Goal: Use online tool/utility

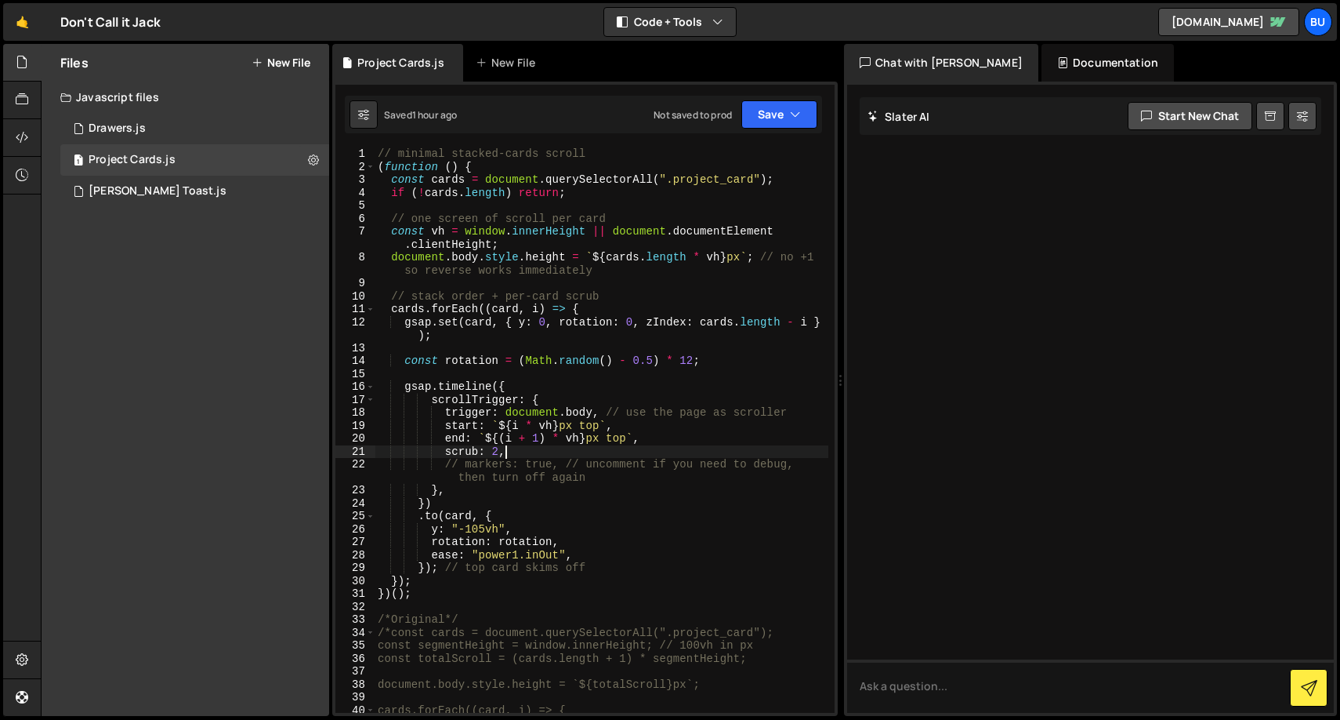
scroll to position [0, 8]
click at [515, 554] on div "// minimal stacked-cards scroll ( function ( ) { const cards = document . query…" at bounding box center [602, 442] width 454 height 591
click at [498, 454] on div "// minimal stacked-cards scroll ( function ( ) { const cards = document . query…" at bounding box center [602, 442] width 454 height 591
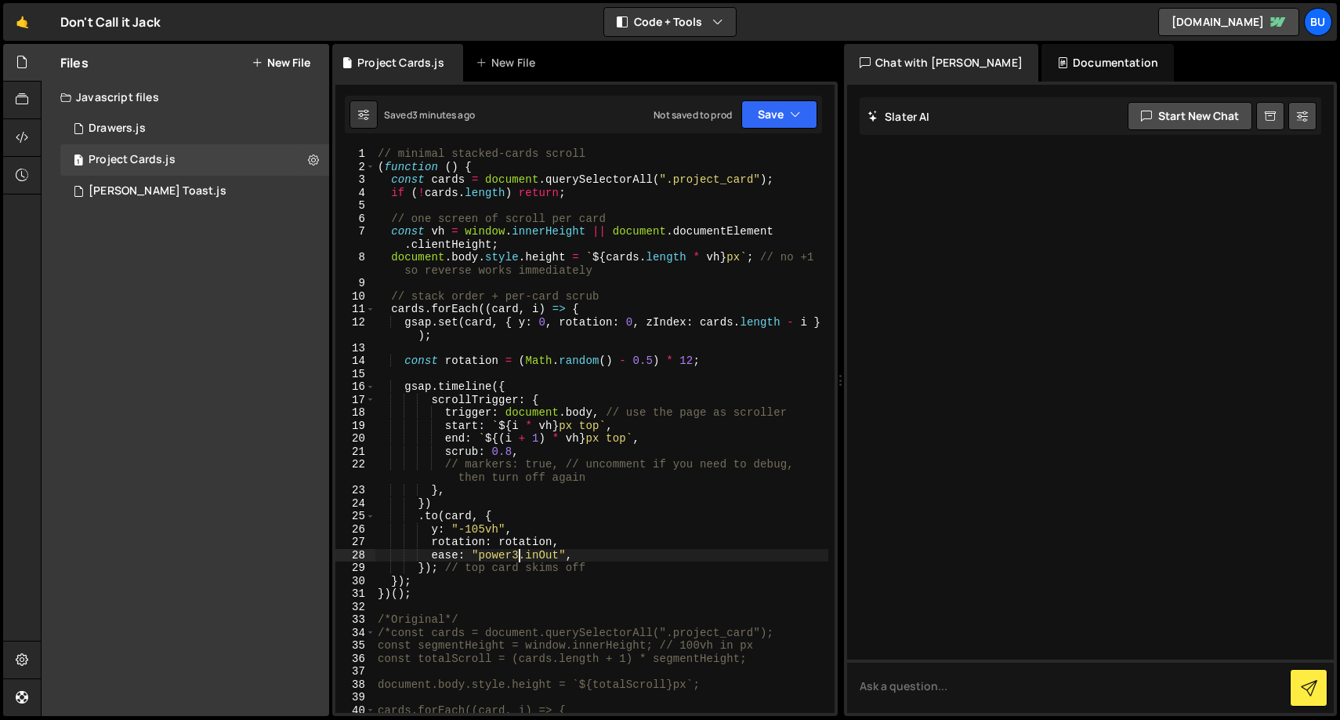
click at [518, 551] on div "// minimal stacked-cards scroll ( function ( ) { const cards = document . query…" at bounding box center [602, 442] width 454 height 591
click at [502, 554] on div "// minimal stacked-cards scroll ( function ( ) { const cards = document . query…" at bounding box center [602, 442] width 454 height 591
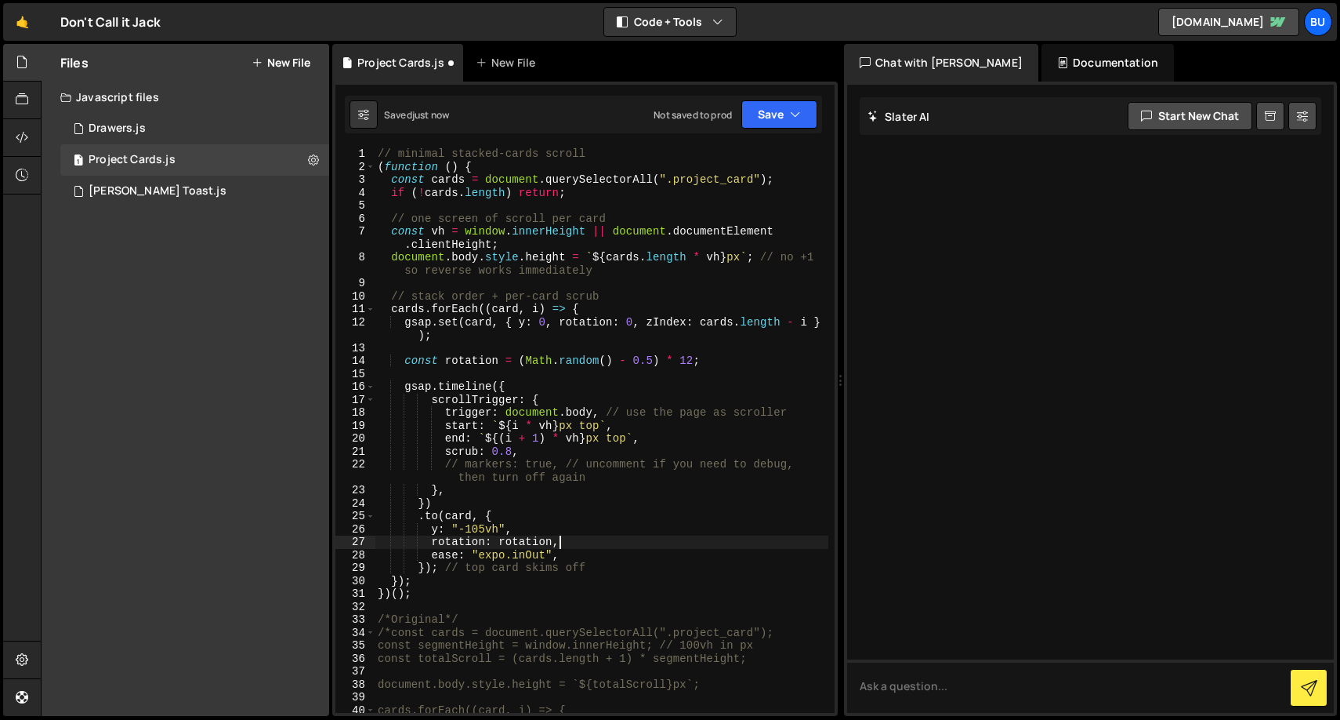
click at [592, 538] on div "// minimal stacked-cards scroll ( function ( ) { const cards = document . query…" at bounding box center [602, 442] width 454 height 591
click at [508, 445] on div "// minimal stacked-cards scroll ( function ( ) { const cards = document . query…" at bounding box center [602, 442] width 454 height 591
click at [513, 452] on div "// minimal stacked-cards scroll ( function ( ) { const cards = document . query…" at bounding box center [602, 442] width 454 height 591
click at [501, 553] on div "// minimal stacked-cards scroll ( function ( ) { const cards = document . query…" at bounding box center [602, 442] width 454 height 591
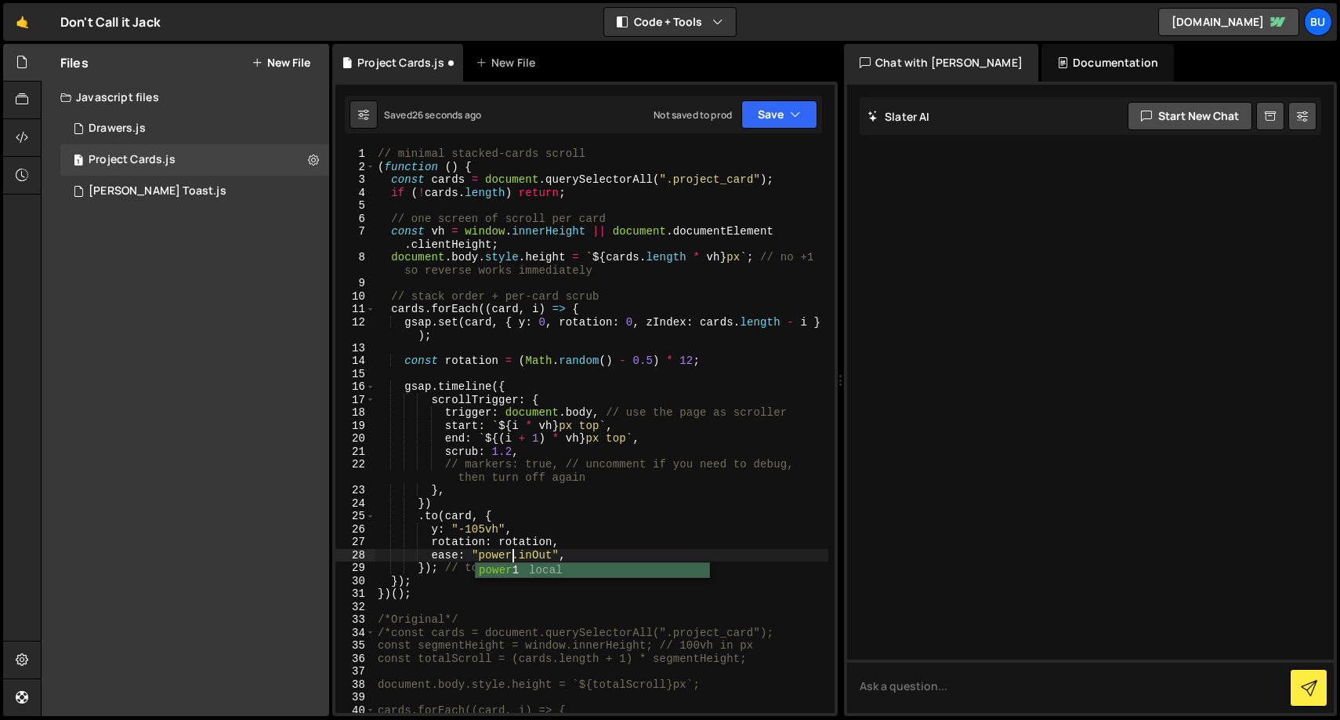
scroll to position [0, 9]
click at [439, 452] on div "// minimal stacked-cards scroll ( function ( ) { const cards = document . query…" at bounding box center [602, 442] width 454 height 591
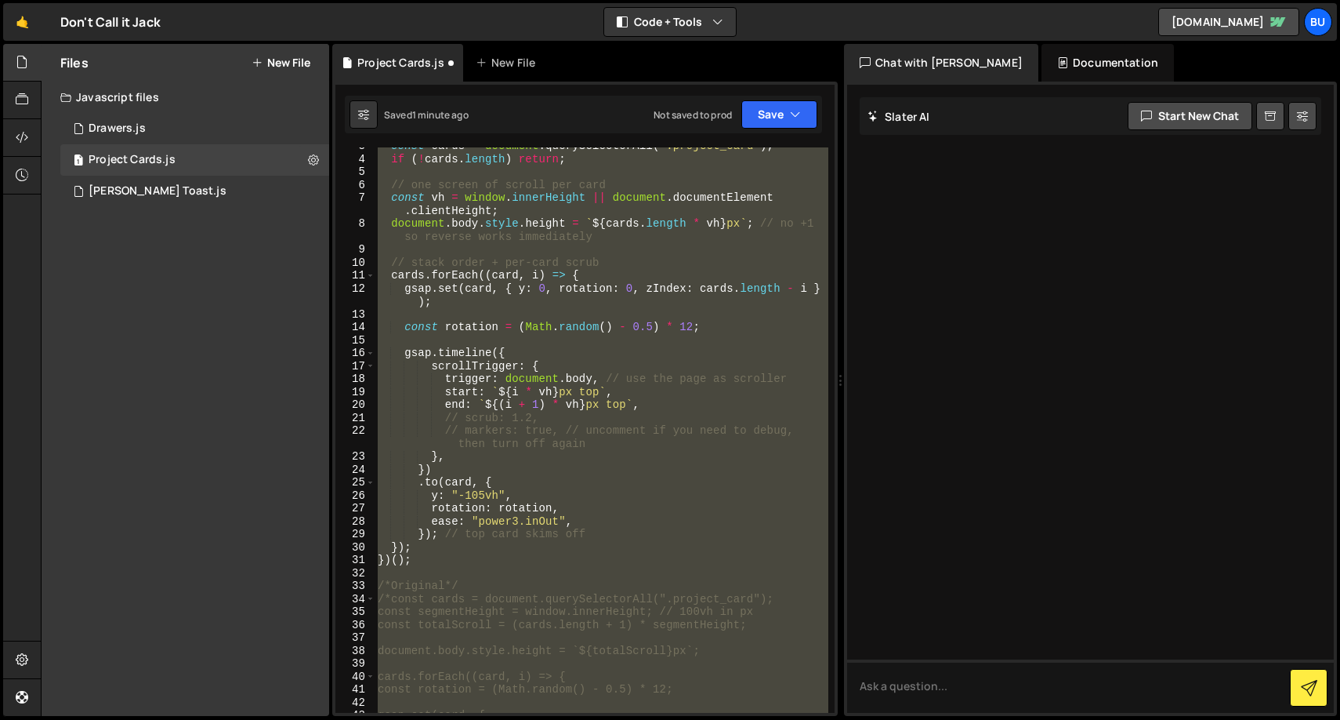
scroll to position [34, 0]
click at [456, 415] on div "const cards = document . querySelectorAll ( ".project_card" ) ; if ( ! cards . …" at bounding box center [602, 435] width 454 height 591
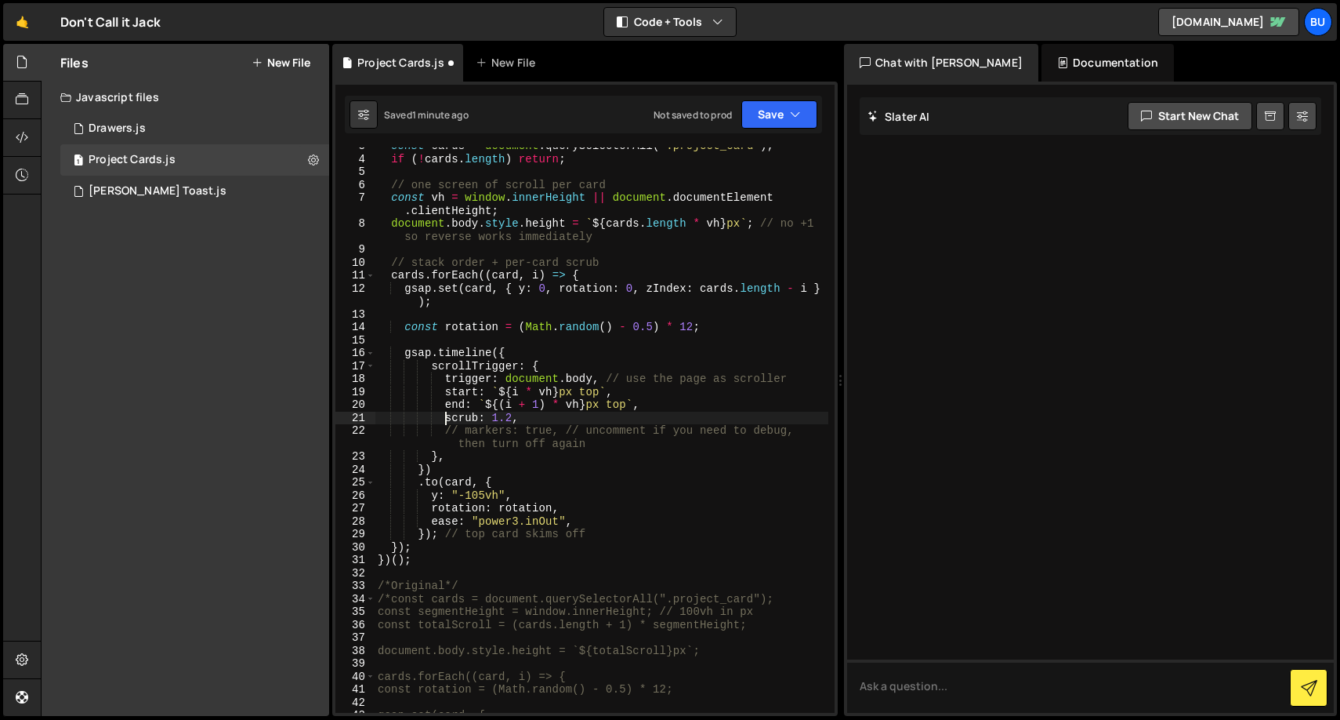
click at [512, 415] on div "const cards = document . querySelectorAll ( ".project_card" ) ; if ( ! cards . …" at bounding box center [602, 435] width 454 height 591
click at [575, 425] on div "const cards = document . querySelectorAll ( ".project_card" ) ; if ( ! cards . …" at bounding box center [602, 435] width 454 height 591
click at [762, 116] on button "Save" at bounding box center [779, 114] width 76 height 28
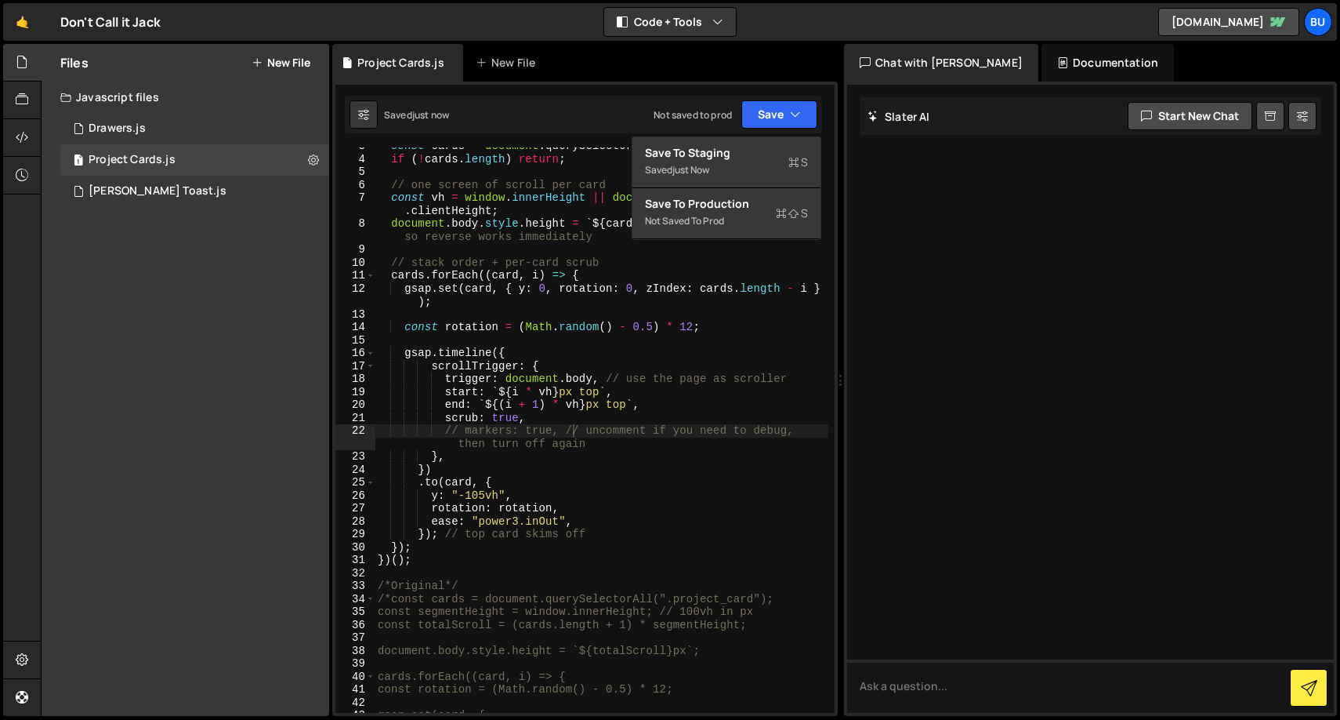
click at [597, 105] on div "Saved just now Not saved to prod Upgrade to Edit Save Save to Staging S Saved j…" at bounding box center [583, 115] width 477 height 38
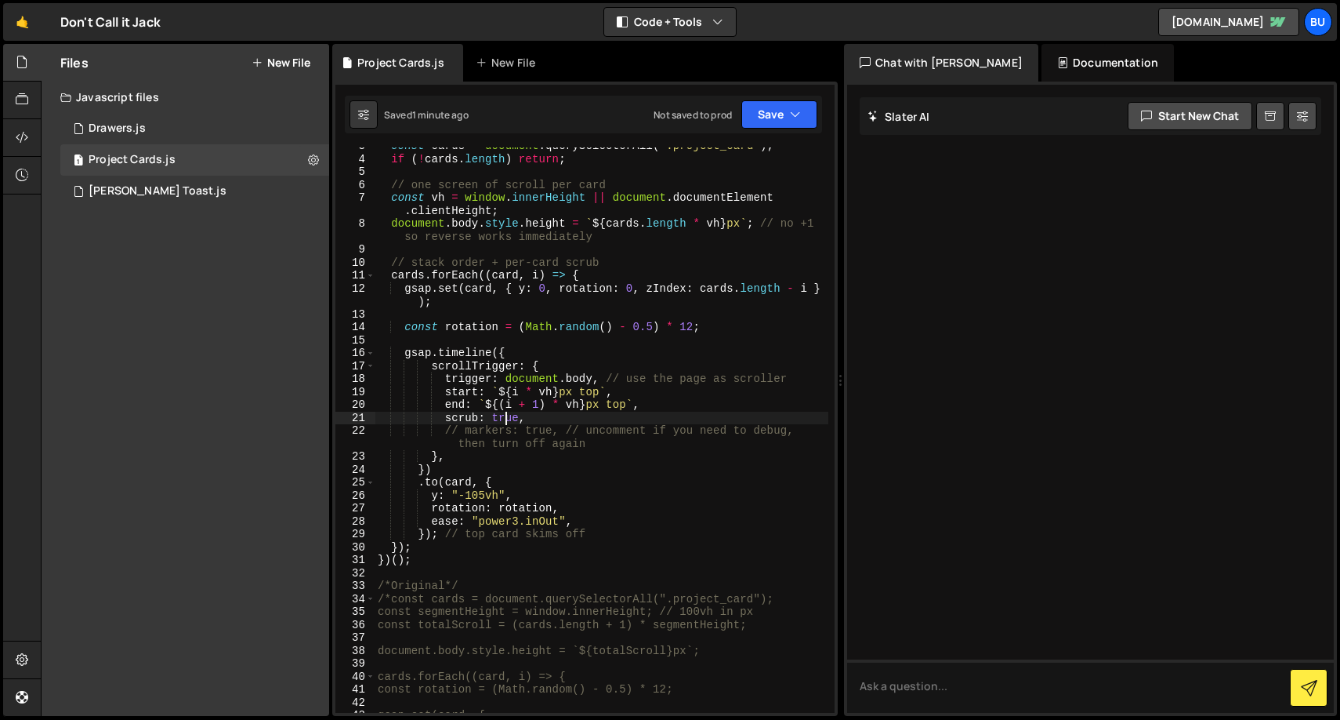
click at [503, 418] on div "const cards = document . querySelectorAll ( ".project_card" ) ; if ( ! cards . …" at bounding box center [602, 435] width 454 height 591
type textarea "scrub: 0.8,"
